Goal: Navigation & Orientation: Find specific page/section

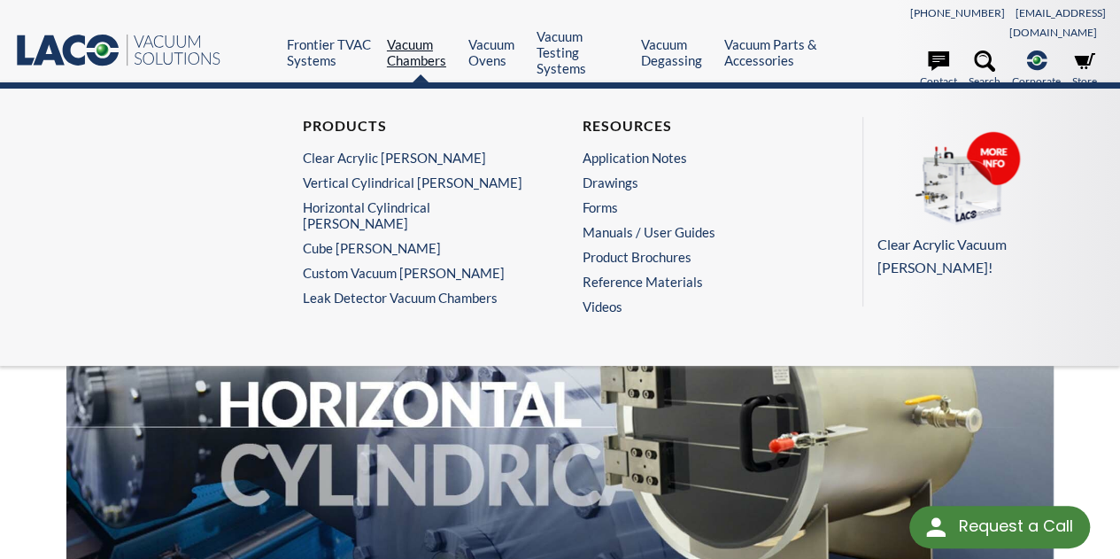
click at [432, 36] on link "Vacuum Chambers" at bounding box center [421, 52] width 68 height 32
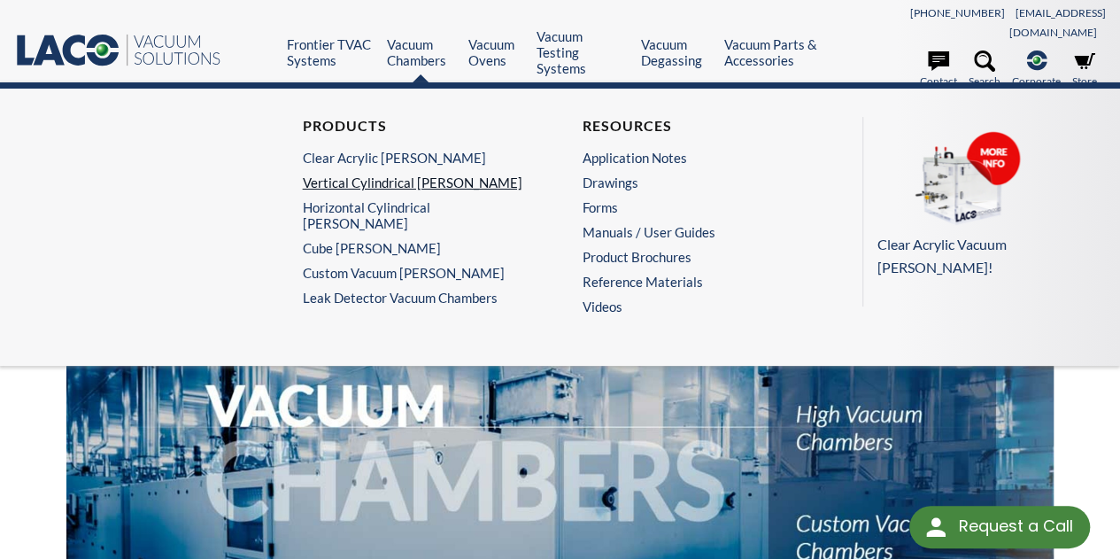
click at [385, 174] on link "Vertical Cylindrical Chambers" at bounding box center [416, 182] width 227 height 16
click at [426, 37] on link "Vacuum Chambers" at bounding box center [421, 52] width 68 height 32
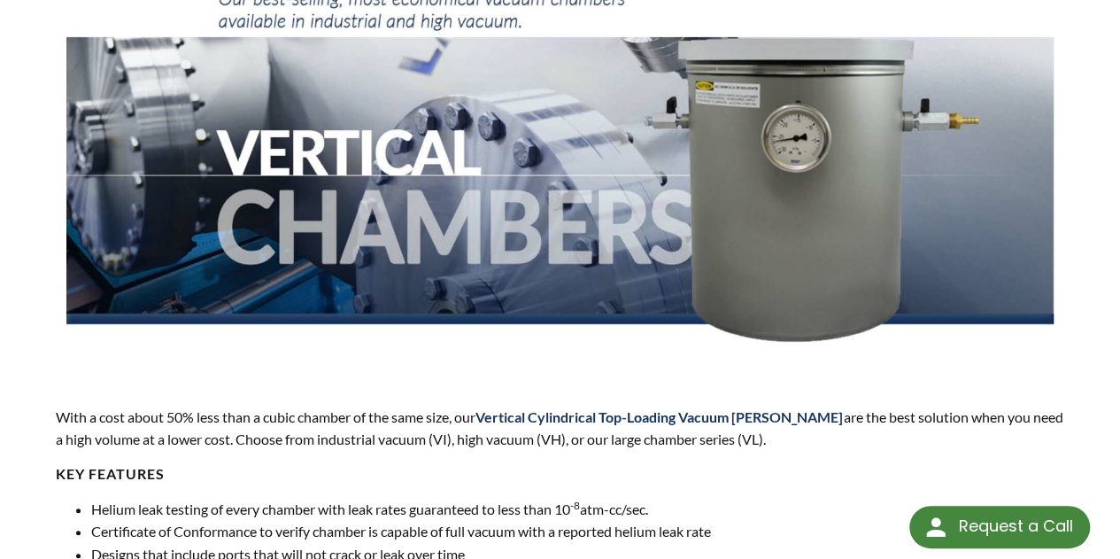
scroll to position [177, 0]
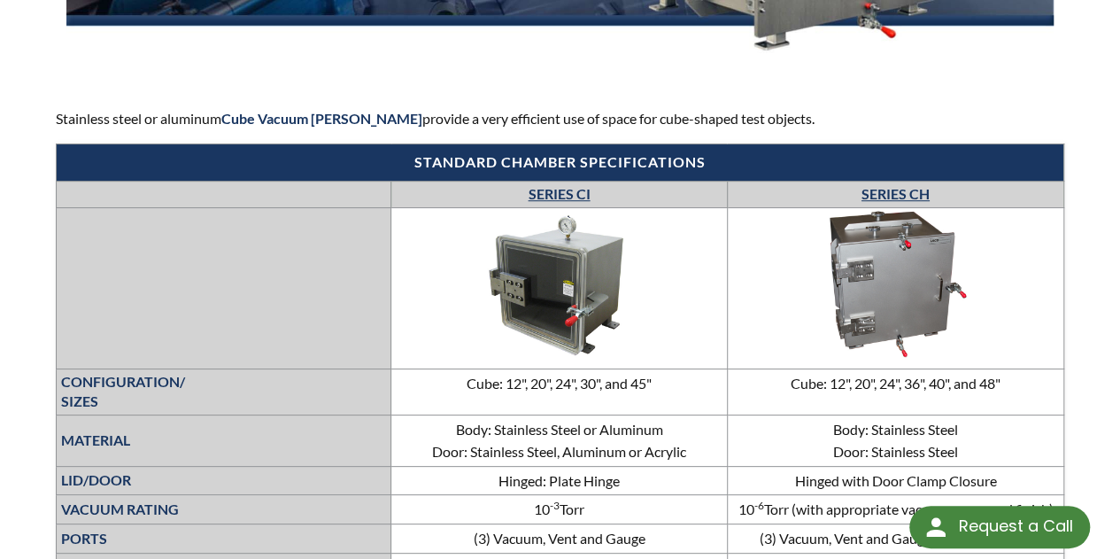
scroll to position [708, 0]
